Goal: Information Seeking & Learning: Learn about a topic

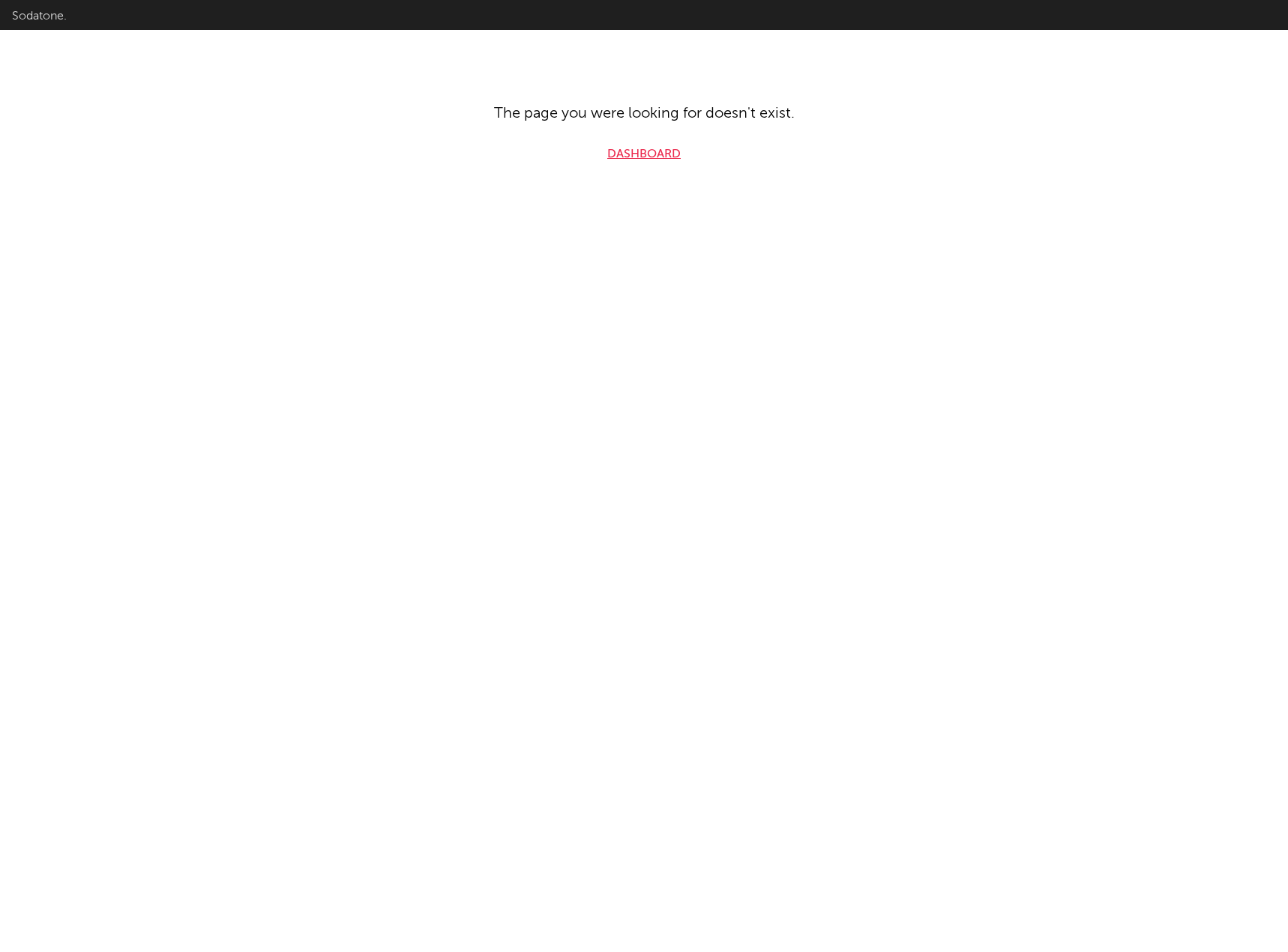
click at [649, 150] on link "Dashboard" at bounding box center [644, 155] width 74 height 18
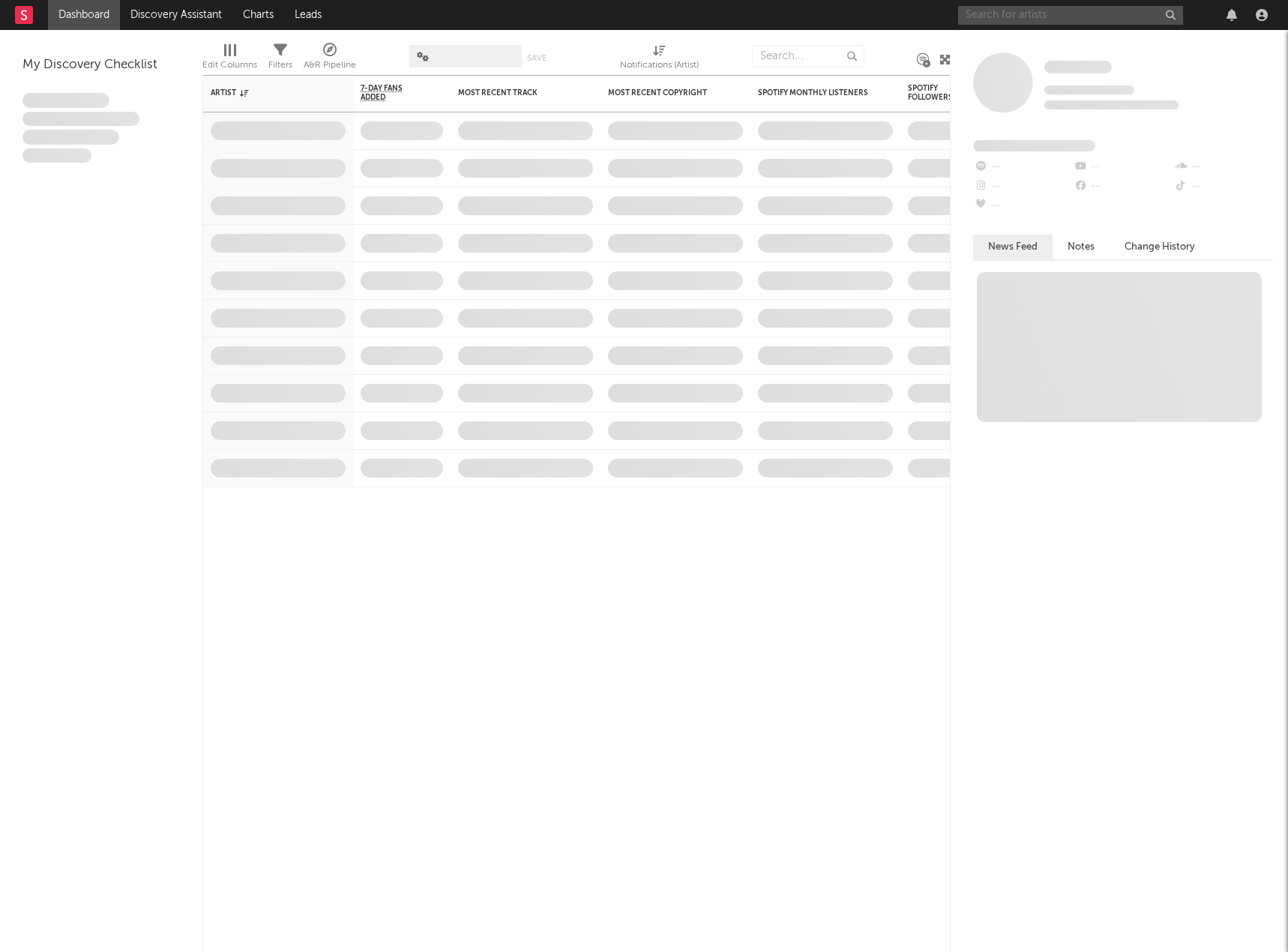
click at [1037, 19] on input "text" at bounding box center [1070, 16] width 225 height 18
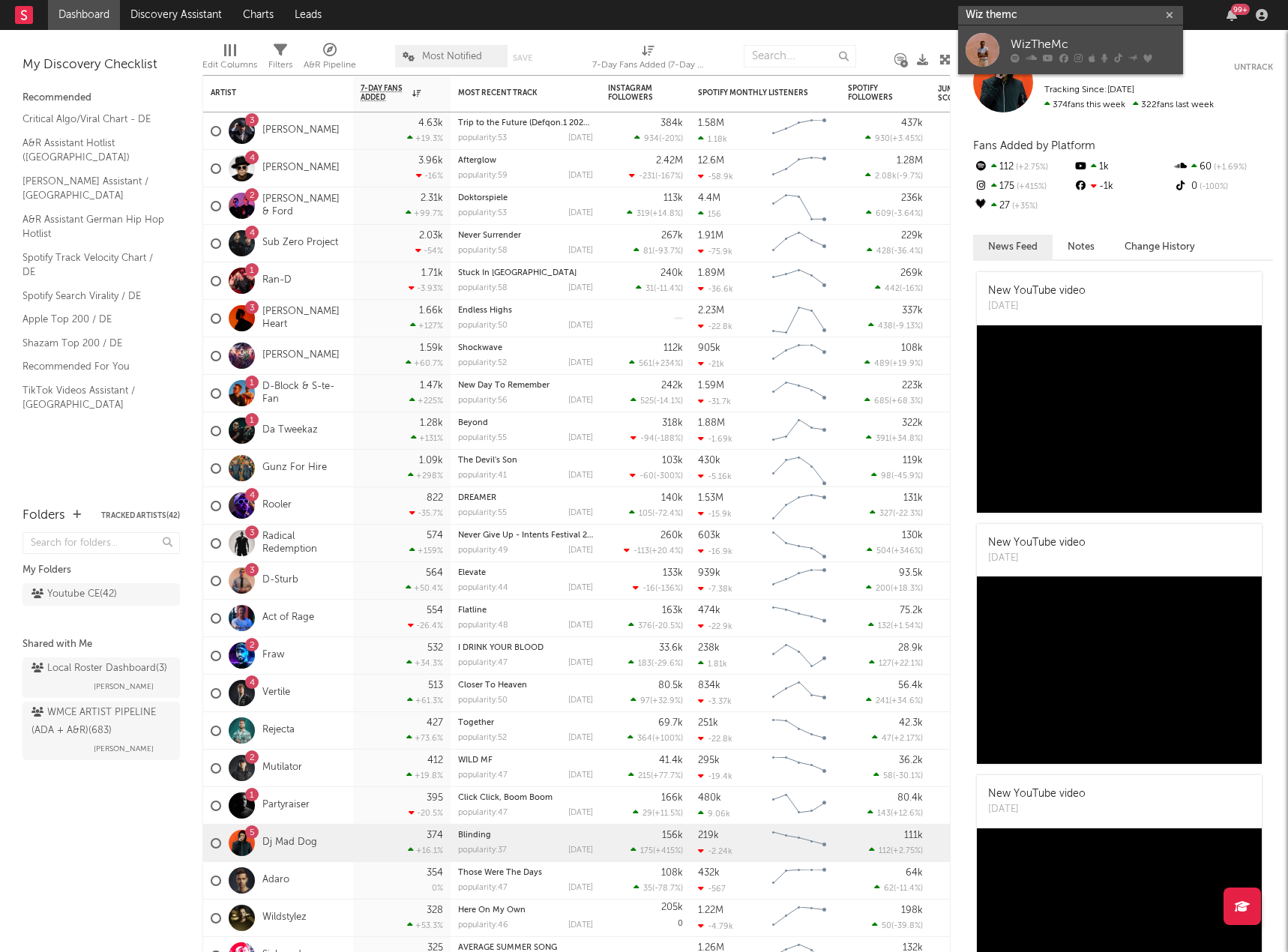
type input "Wiz themc"
click at [1063, 43] on div "WizTheMc" at bounding box center [1093, 45] width 165 height 18
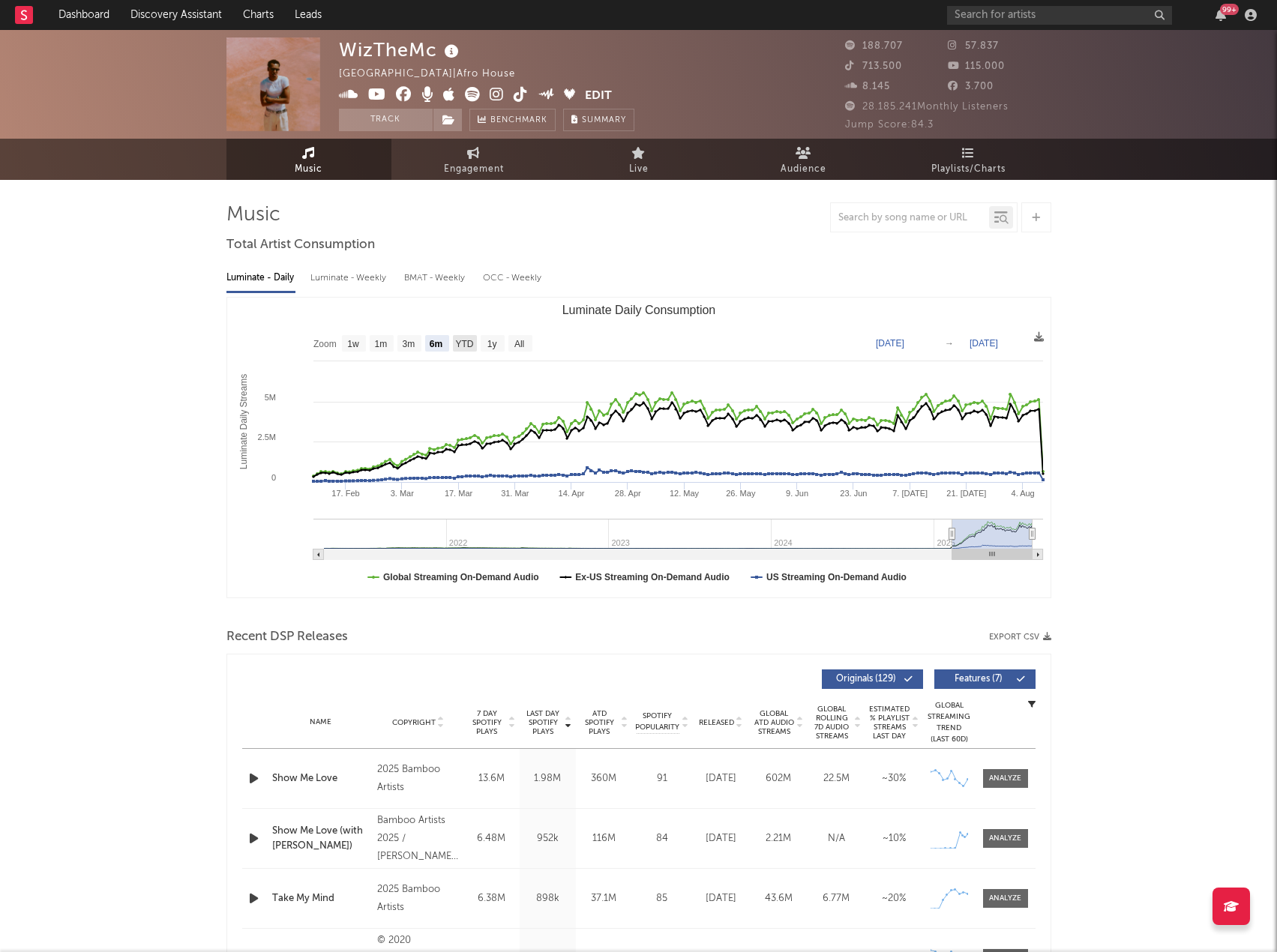
click at [461, 343] on text "YTD" at bounding box center [465, 344] width 18 height 10
select select "YTD"
type input "[DATE]"
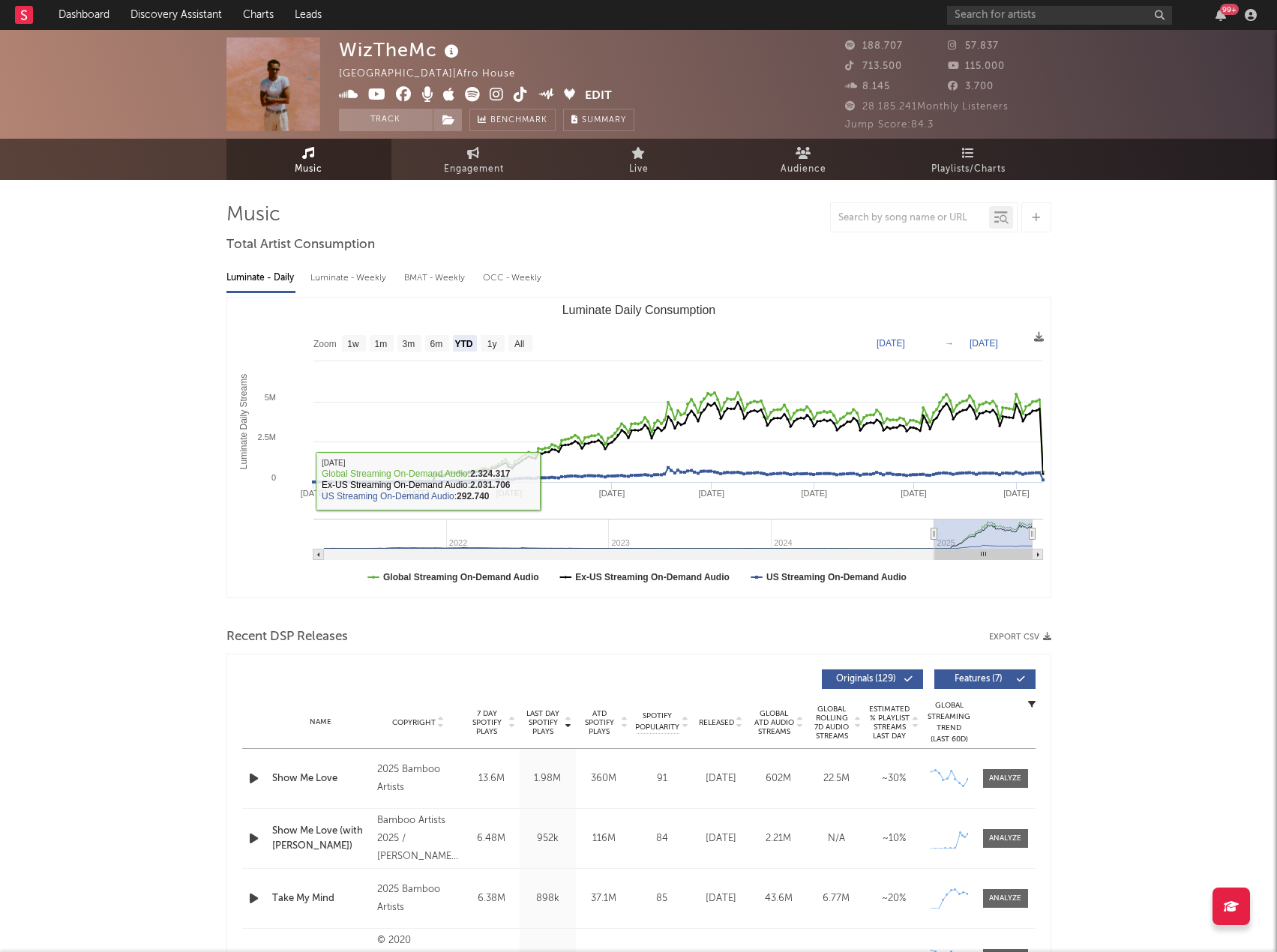
click at [361, 285] on div "Luminate - Weekly" at bounding box center [349, 278] width 78 height 26
select select "6m"
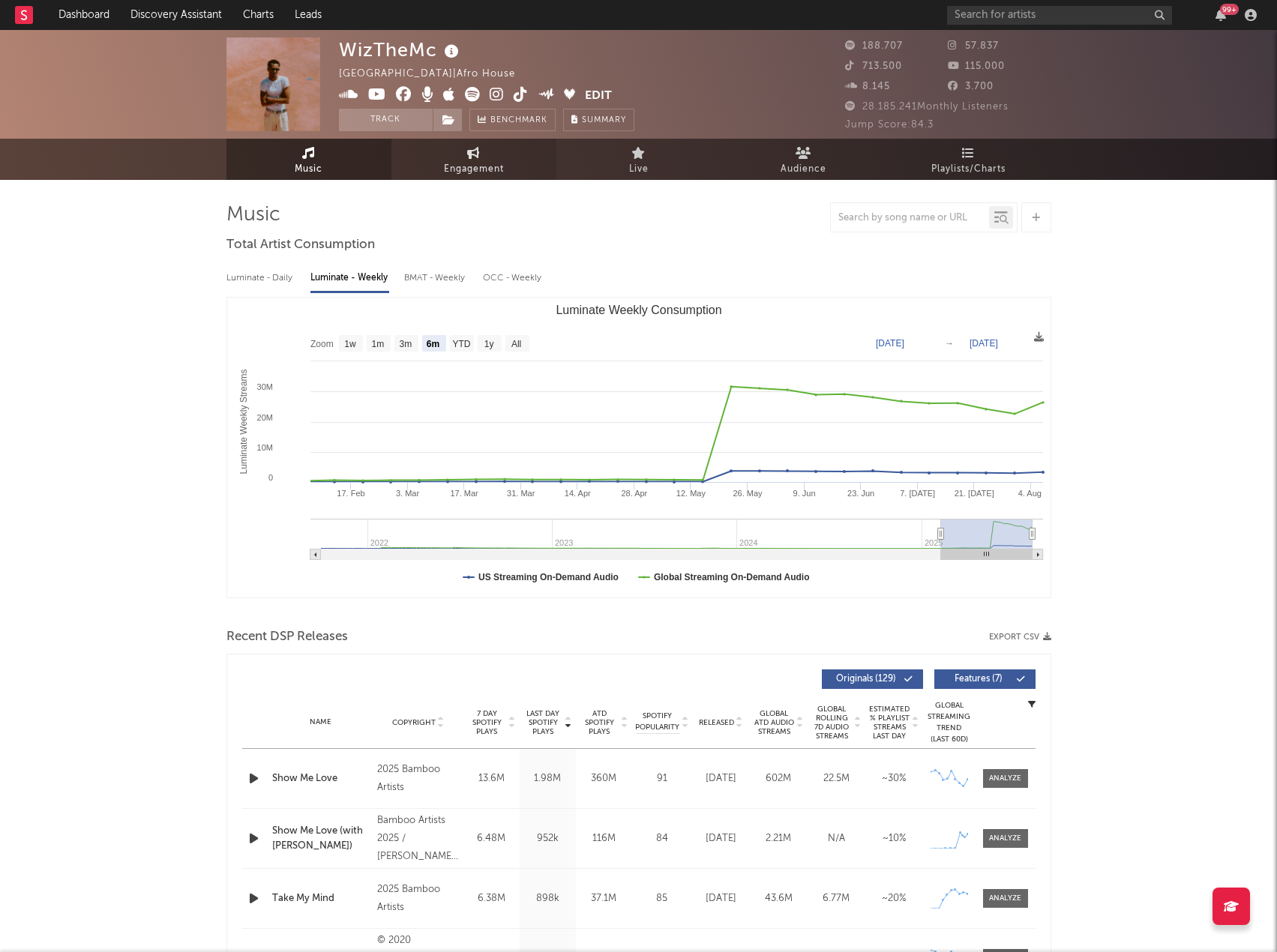
click at [504, 150] on link "Engagement" at bounding box center [474, 159] width 165 height 41
select select "1w"
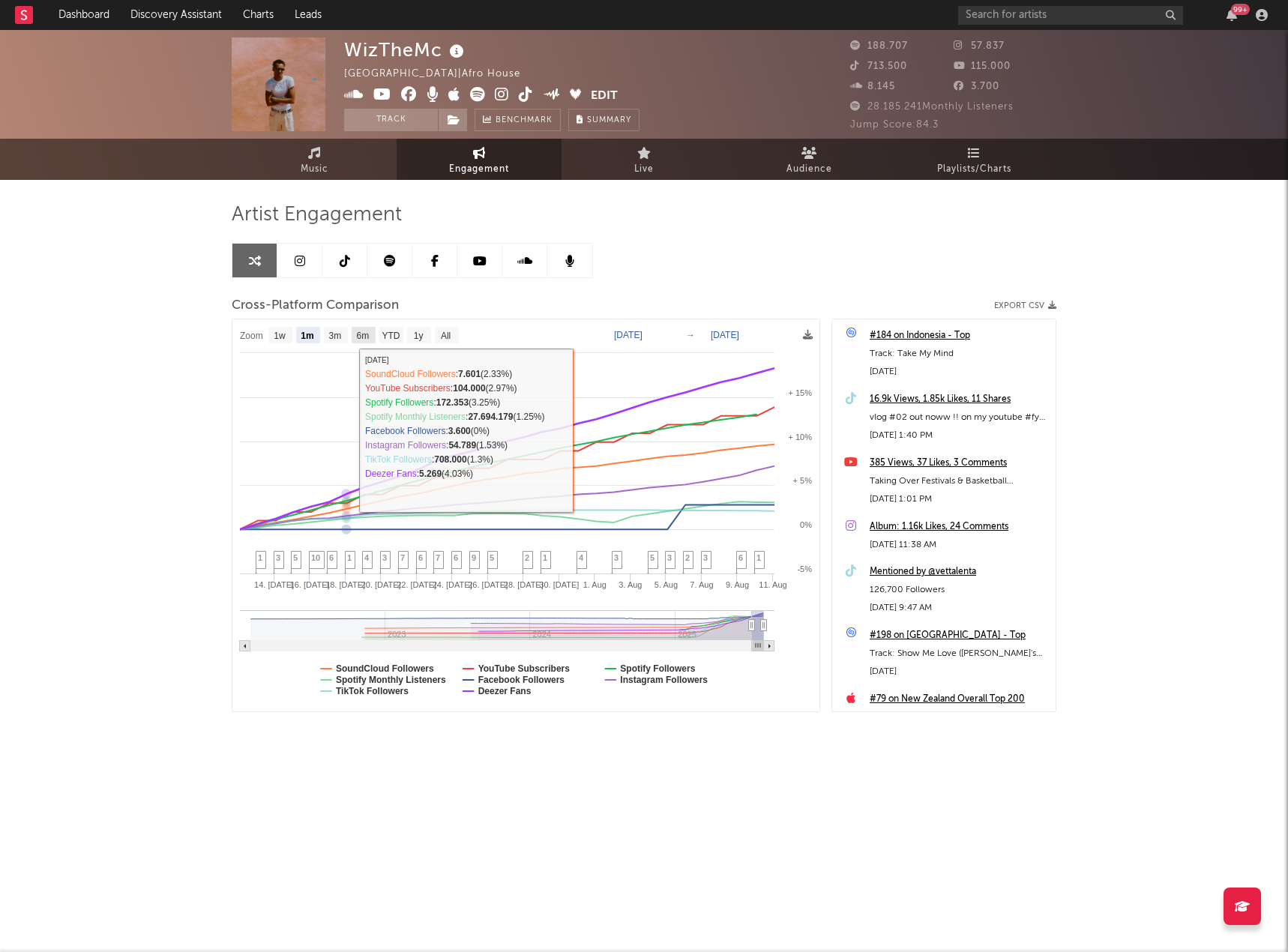
click at [372, 337] on rect at bounding box center [363, 335] width 24 height 17
select select "6m"
type input "[DATE]"
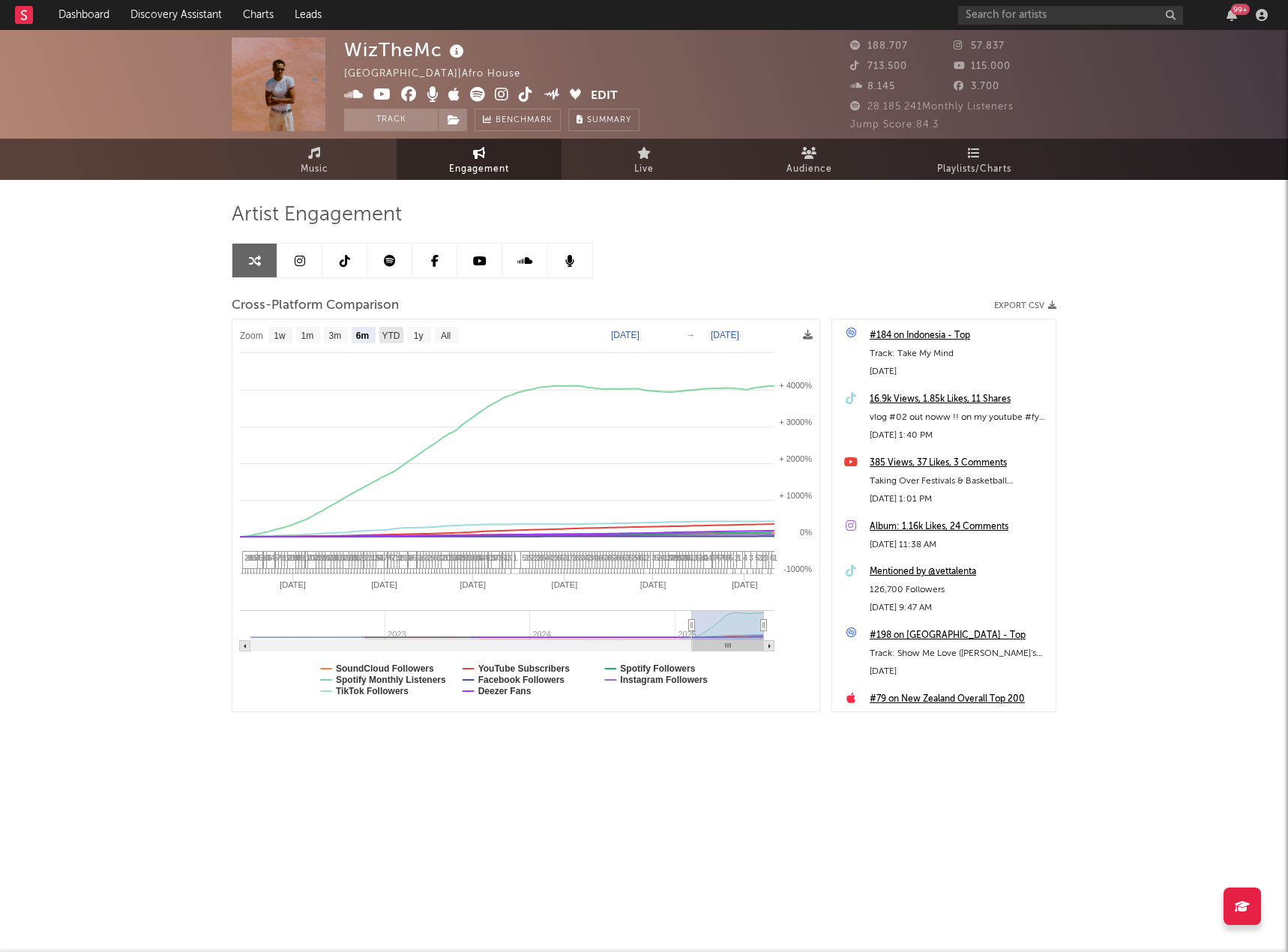
click at [392, 337] on text "YTD" at bounding box center [391, 335] width 18 height 10
select select "YTD"
type input "[DATE]"
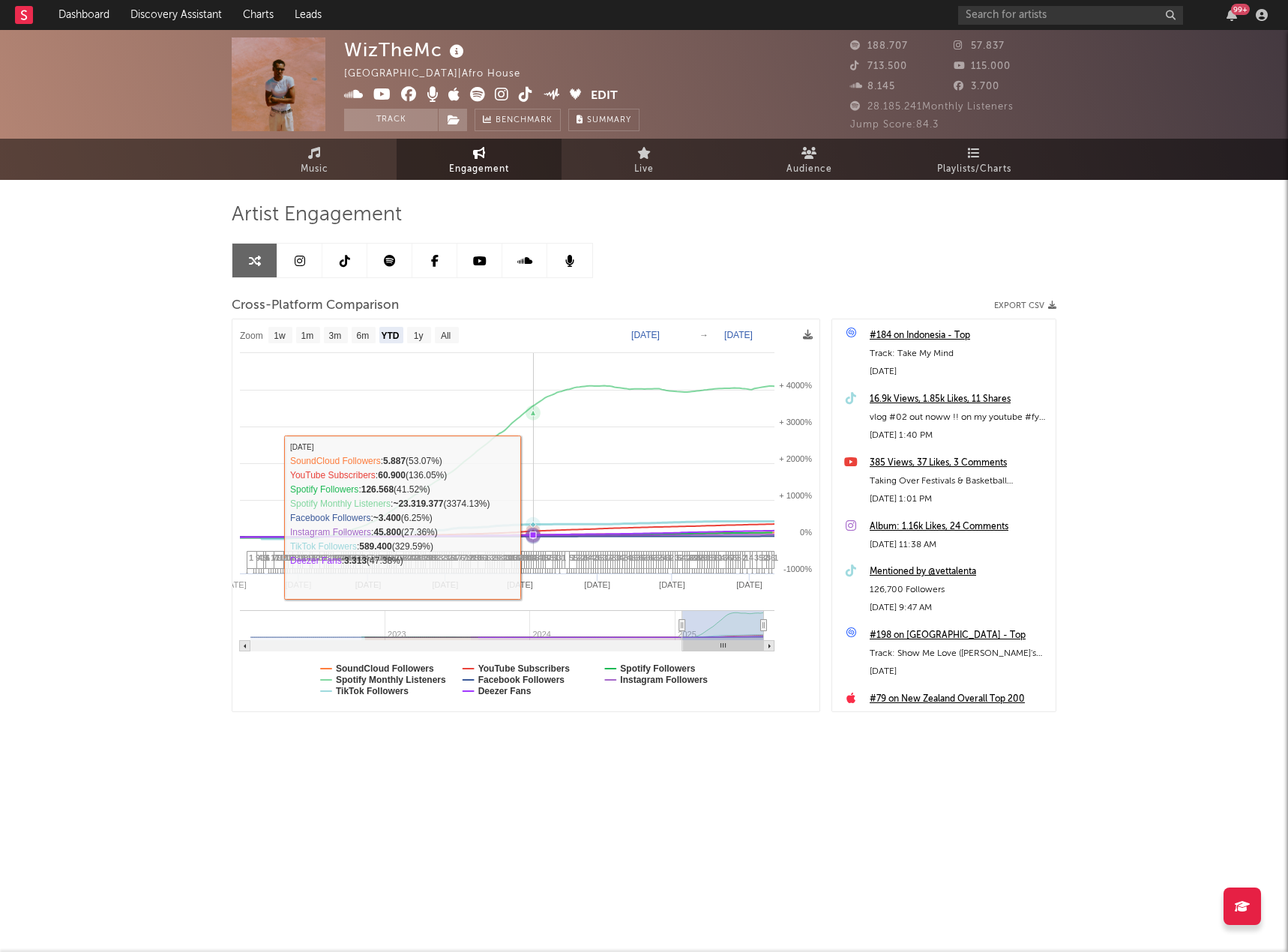
select select "1w"
